Goal: Navigation & Orientation: Find specific page/section

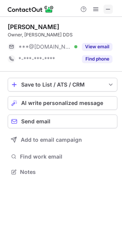
scroll to position [167, 122]
click at [107, 8] on span at bounding box center [108, 9] width 6 height 6
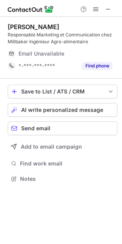
scroll to position [173, 122]
click at [108, 9] on span at bounding box center [108, 9] width 6 height 6
